Goal: Entertainment & Leisure: Consume media (video, audio)

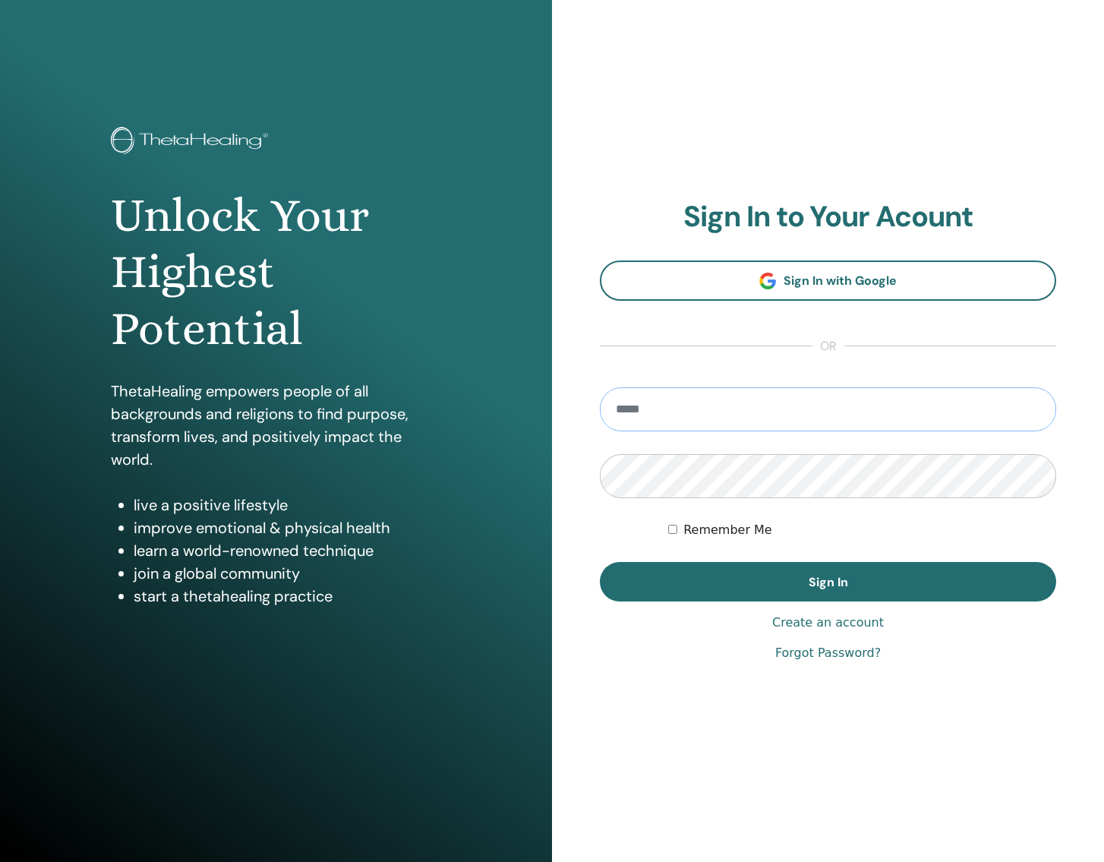
type input "**********"
click at [828, 581] on button "Sign In" at bounding box center [828, 581] width 456 height 39
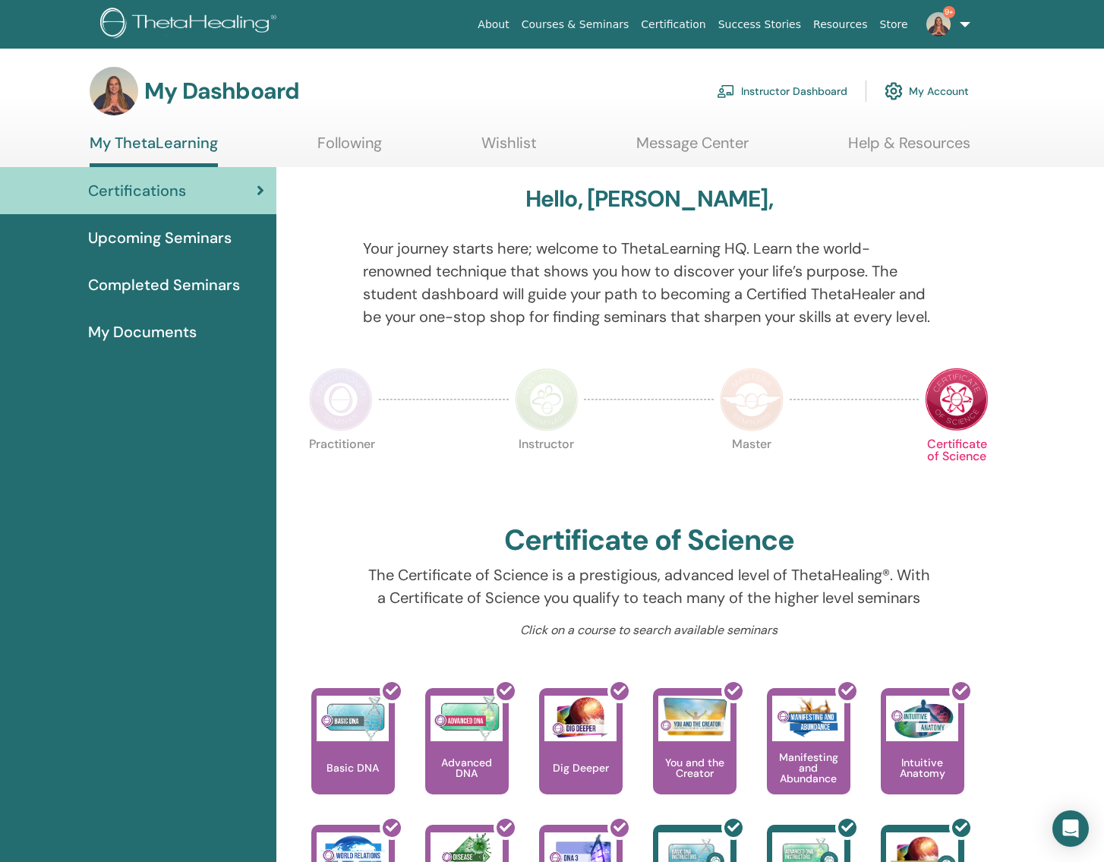
click at [825, 89] on link "Instructor Dashboard" at bounding box center [782, 90] width 131 height 33
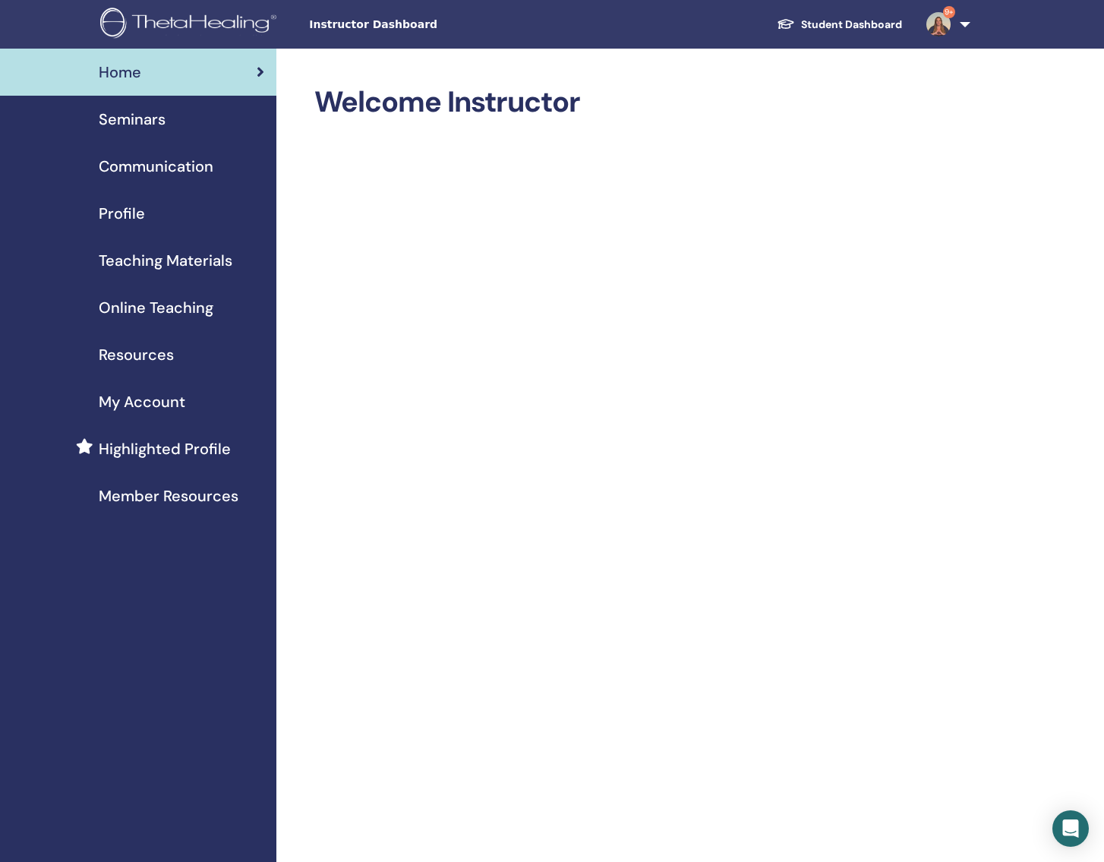
click at [147, 308] on span "Online Teaching" at bounding box center [156, 307] width 115 height 23
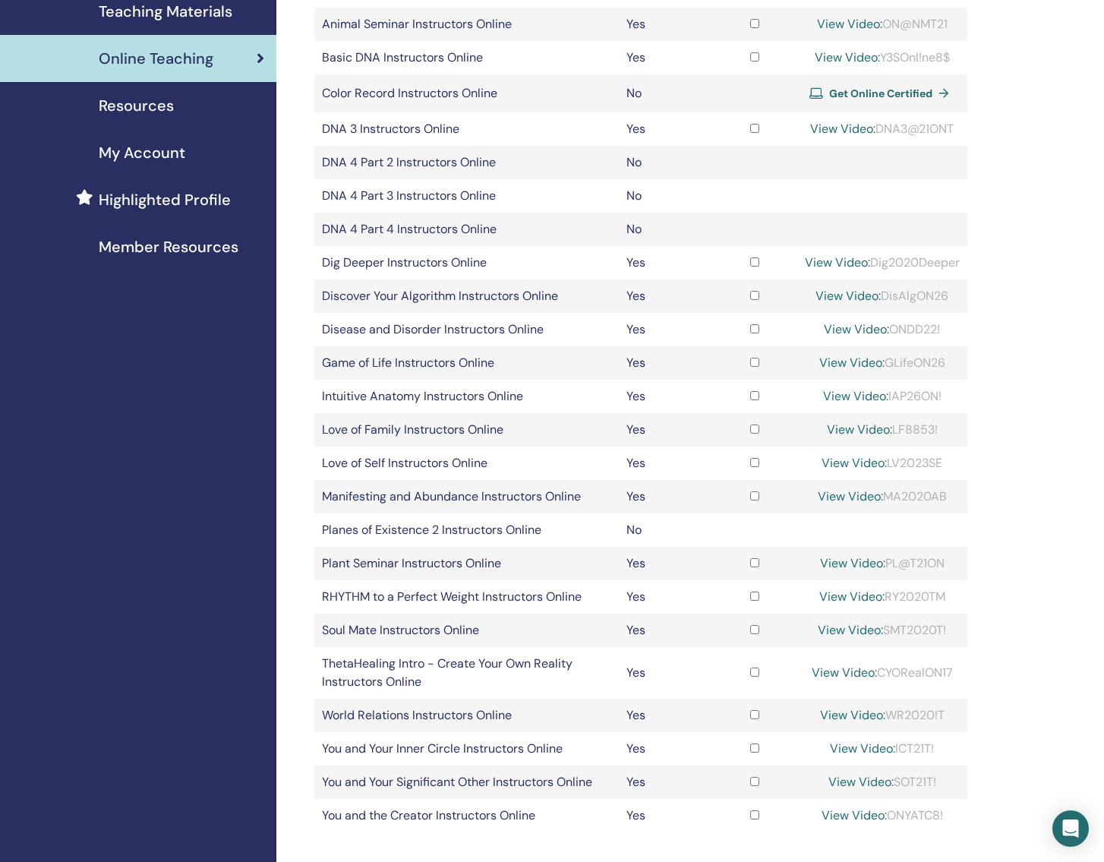
scroll to position [239, 0]
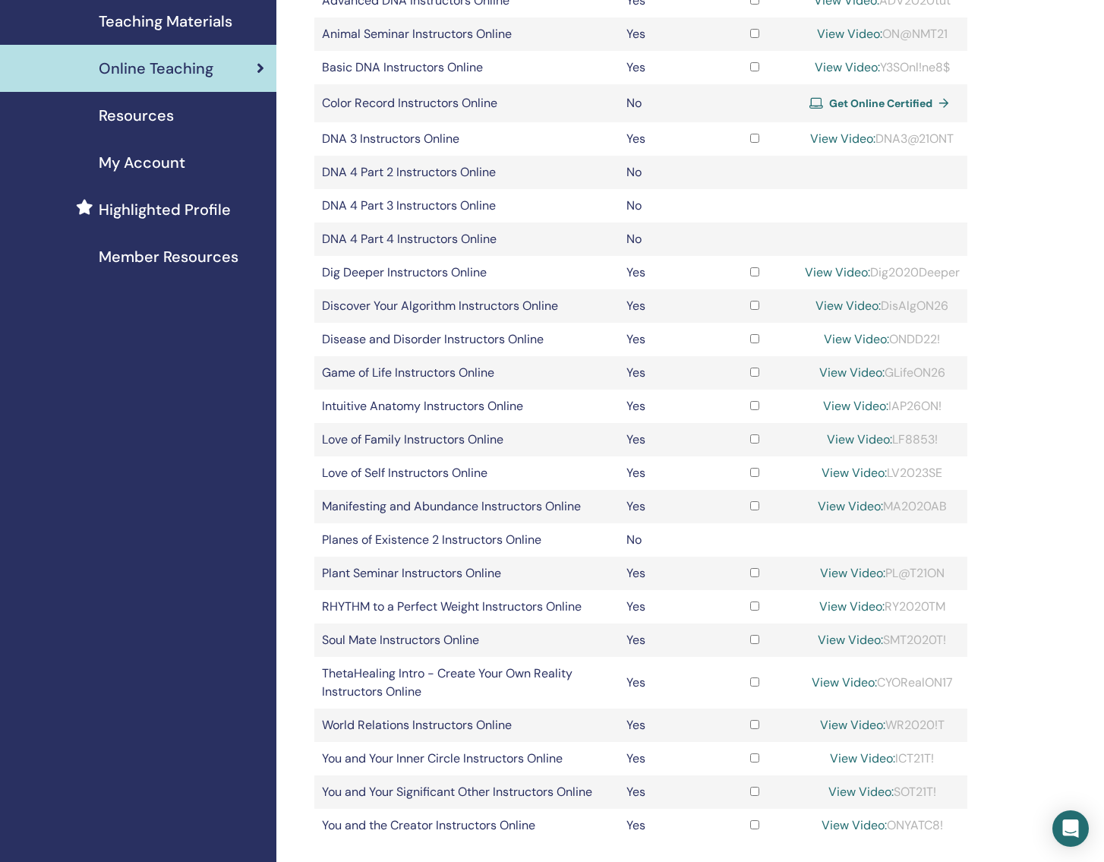
drag, startPoint x: 883, startPoint y: 305, endPoint x: 951, endPoint y: 305, distance: 67.6
click at [951, 305] on div "View Video: DisAlgON26" at bounding box center [882, 306] width 155 height 18
copy div "DisAlgON26"
click at [817, 306] on link "View Video:" at bounding box center [848, 306] width 65 height 16
